Goal: Task Accomplishment & Management: Use online tool/utility

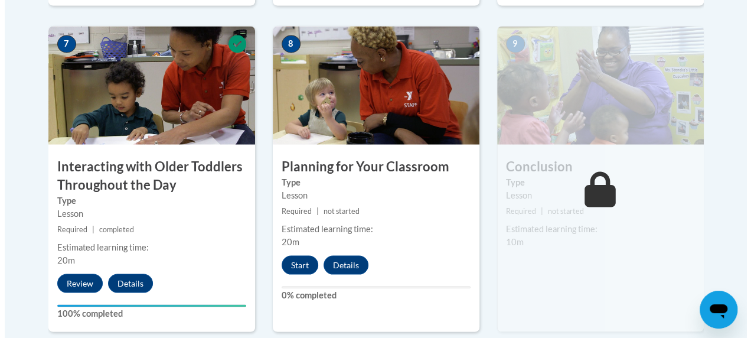
scroll to position [1050, 0]
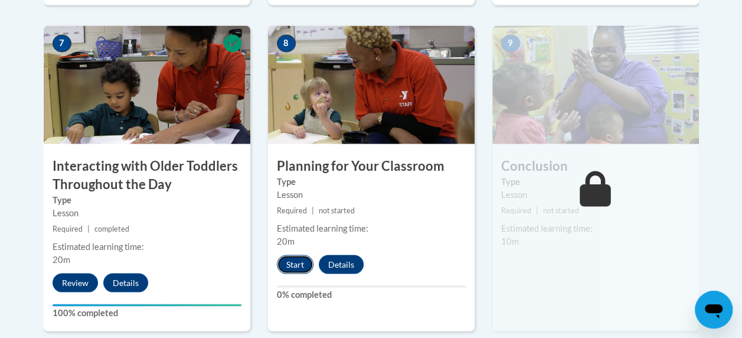
click at [294, 260] on button "Start" at bounding box center [295, 264] width 37 height 19
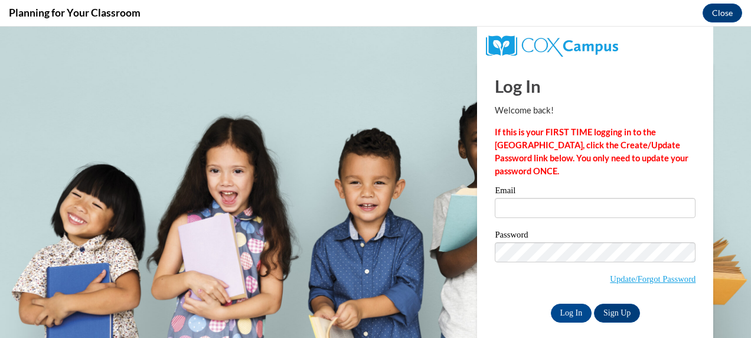
scroll to position [0, 0]
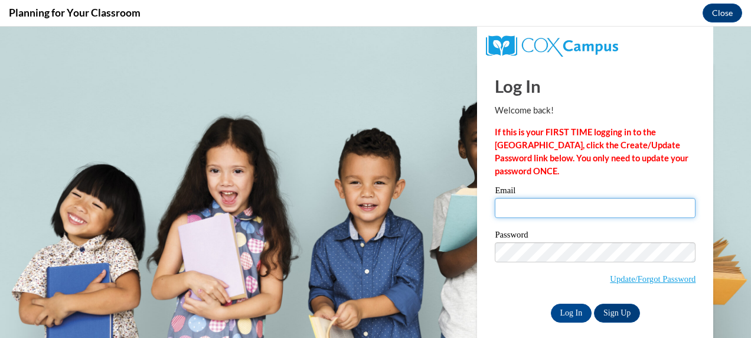
click at [547, 203] on input "Email" at bounding box center [595, 208] width 201 height 20
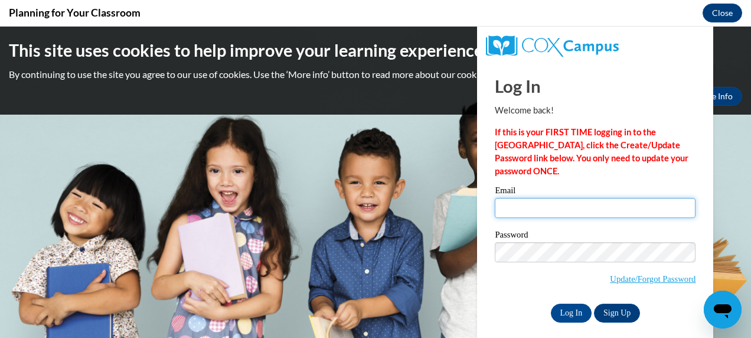
type input "[EMAIL_ADDRESS][DOMAIN_NAME]"
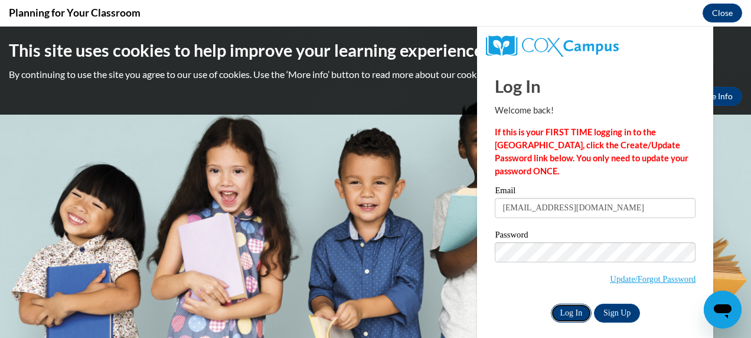
click at [552, 313] on input "Log In" at bounding box center [571, 313] width 41 height 19
